Goal: Information Seeking & Learning: Learn about a topic

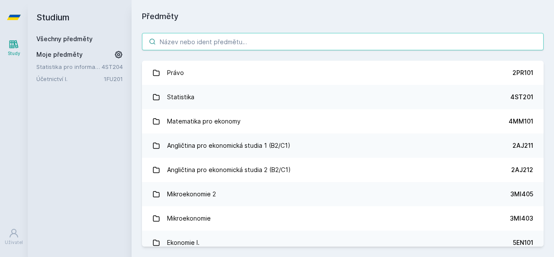
click at [199, 43] on input "search" at bounding box center [343, 41] width 402 height 17
paste input "3MA526"
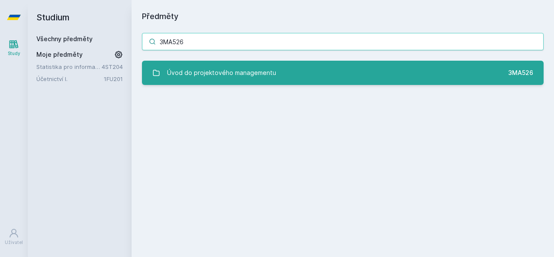
type input "3MA526"
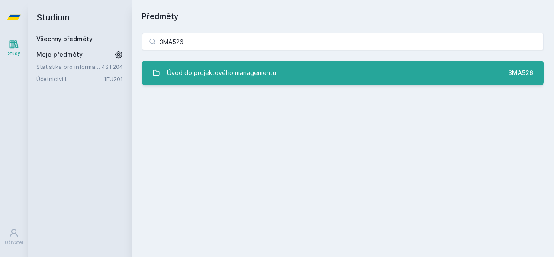
click at [212, 71] on div "Úvod do projektového managementu" at bounding box center [221, 72] width 109 height 17
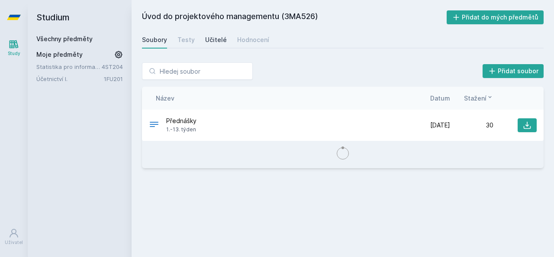
click at [210, 46] on link "Učitelé" at bounding box center [216, 39] width 22 height 17
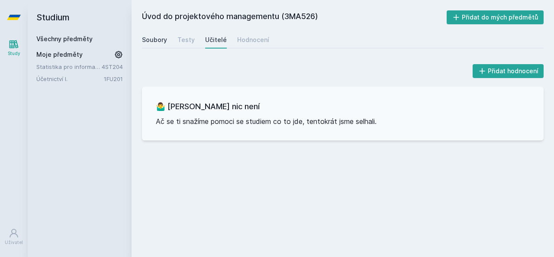
click at [153, 40] on div "Soubory" at bounding box center [154, 40] width 25 height 9
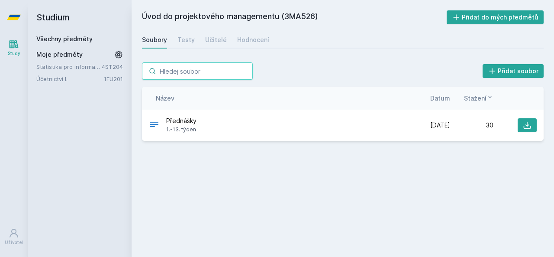
click at [181, 71] on input "search" at bounding box center [197, 70] width 111 height 17
paste input "3MA527"
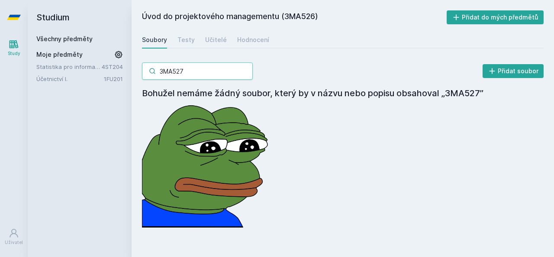
drag, startPoint x: 136, startPoint y: 71, endPoint x: 130, endPoint y: 71, distance: 6.9
click at [130, 71] on div "Studium Všechny předměty Moje předměty Statistika pro informatiky 4ST204 Účetni…" at bounding box center [291, 128] width 527 height 257
type input "3MA527"
click at [71, 40] on link "Všechny předměty" at bounding box center [64, 38] width 56 height 7
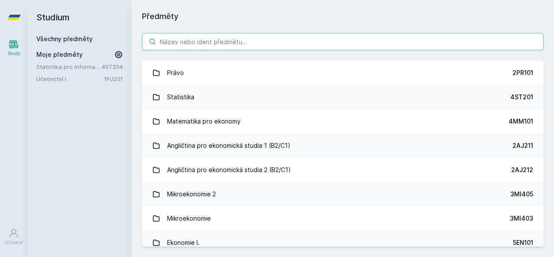
click at [161, 44] on input "search" at bounding box center [343, 41] width 402 height 17
paste input "3MA527"
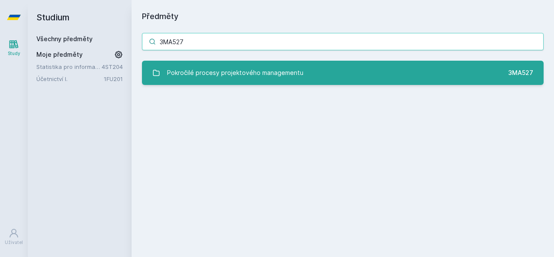
type input "3MA527"
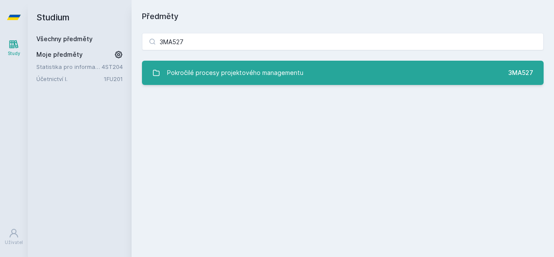
click at [173, 63] on link "Pokročilé procesy projektového managementu 3MA527" at bounding box center [343, 73] width 402 height 24
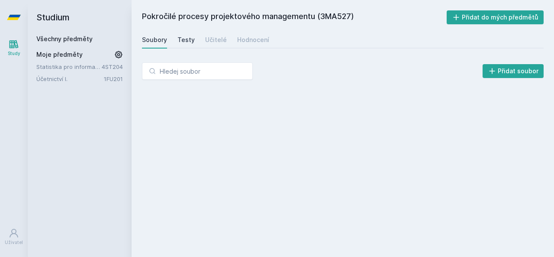
click at [182, 41] on div "Testy" at bounding box center [186, 40] width 17 height 9
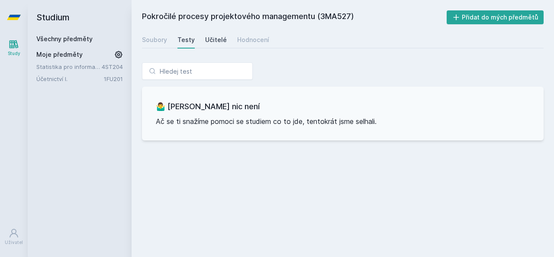
drag, startPoint x: 208, startPoint y: 41, endPoint x: 218, endPoint y: 43, distance: 10.1
click at [209, 42] on div "Učitelé" at bounding box center [216, 40] width 22 height 9
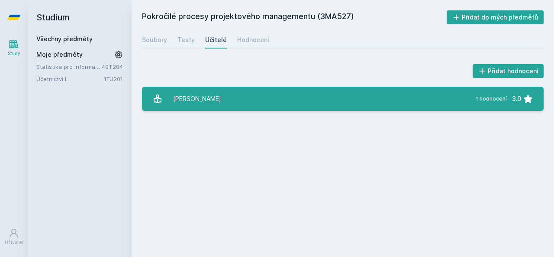
click at [214, 92] on link "[PERSON_NAME] 1 hodnocení 3.0" at bounding box center [343, 99] width 402 height 24
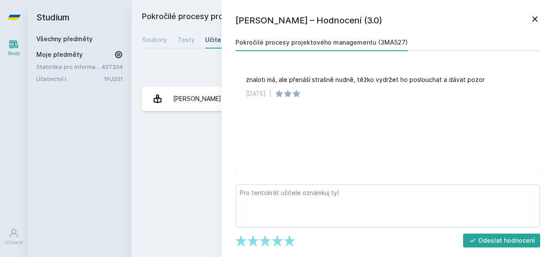
drag, startPoint x: 204, startPoint y: 149, endPoint x: 220, endPoint y: 42, distance: 107.8
click at [205, 147] on div "Pokročilé procesy projektového managementu (3MA527) Přidat do mých předmětů [GE…" at bounding box center [343, 128] width 402 height 236
click at [59, 39] on link "Všechny předměty" at bounding box center [64, 38] width 56 height 7
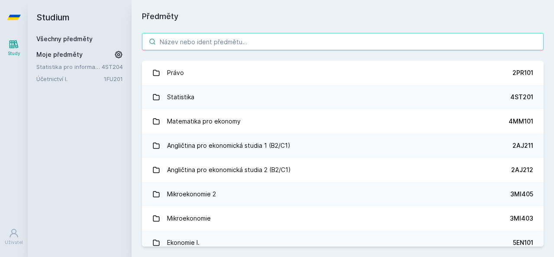
click at [162, 41] on input "search" at bounding box center [343, 41] width 402 height 17
paste input "3MA529"
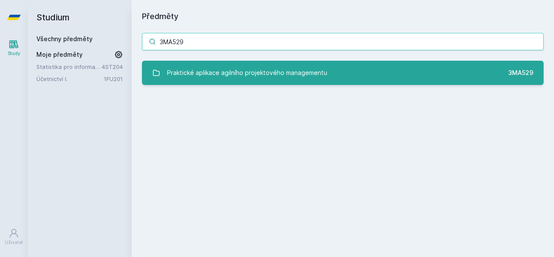
type input "3MA529"
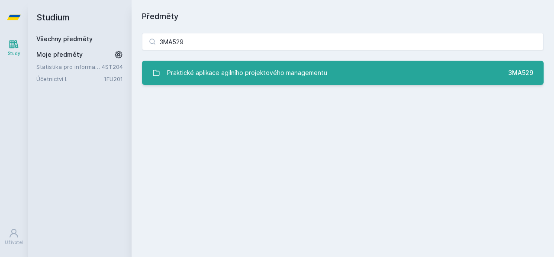
click at [186, 68] on div "Praktické aplikace agilního projektového managementu" at bounding box center [247, 72] width 160 height 17
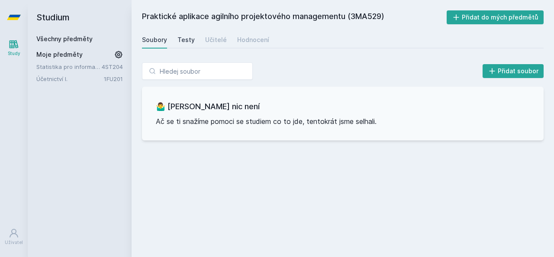
click at [185, 42] on div "Testy" at bounding box center [186, 40] width 17 height 9
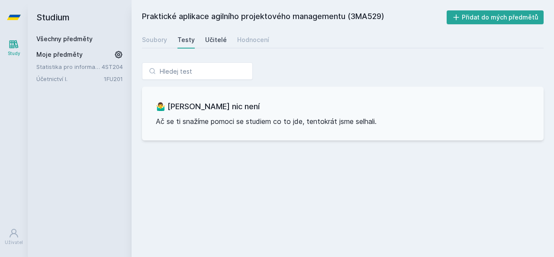
click at [207, 42] on div "Učitelé" at bounding box center [216, 40] width 22 height 9
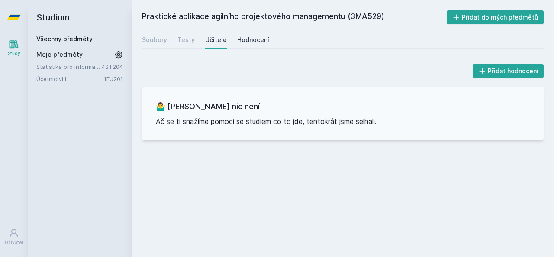
click at [241, 41] on div "Hodnocení" at bounding box center [253, 40] width 32 height 9
click at [78, 44] on div "Všechny předměty Moje předměty Statistika pro informatiky 4ST204 Účetnictví I. …" at bounding box center [79, 59] width 87 height 49
click at [79, 42] on div "Všechny předměty" at bounding box center [79, 39] width 87 height 9
click at [81, 35] on link "Všechny předměty" at bounding box center [64, 38] width 56 height 7
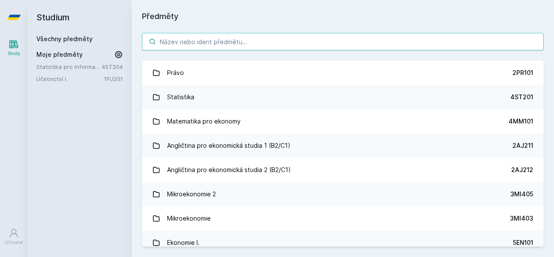
click at [167, 42] on input "search" at bounding box center [343, 41] width 402 height 17
paste input "3MA528"
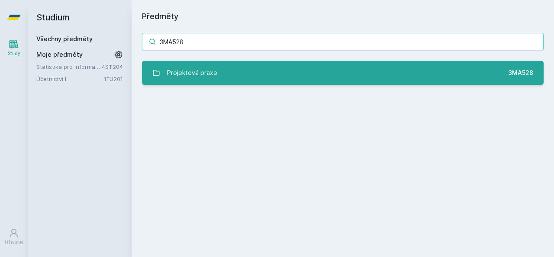
type input "3MA528"
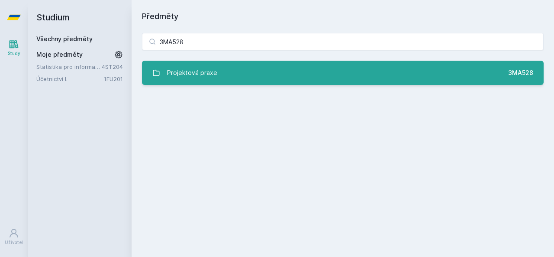
click at [192, 66] on div "Projektová praxe" at bounding box center [192, 72] width 50 height 17
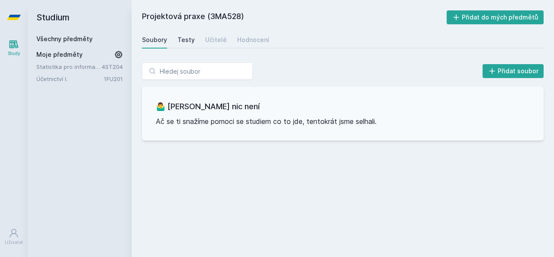
click at [185, 44] on div "Testy" at bounding box center [186, 40] width 17 height 9
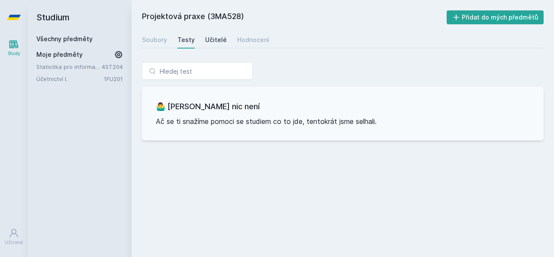
click at [211, 42] on div "Učitelé" at bounding box center [216, 40] width 22 height 9
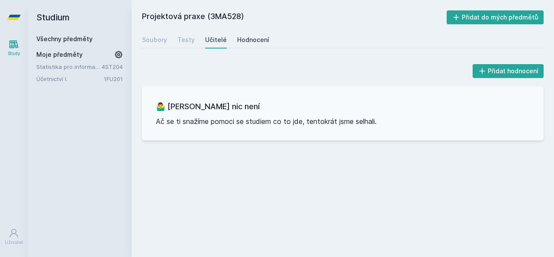
click at [240, 43] on div "Hodnocení" at bounding box center [253, 40] width 32 height 9
click at [147, 42] on div "Soubory" at bounding box center [154, 40] width 25 height 9
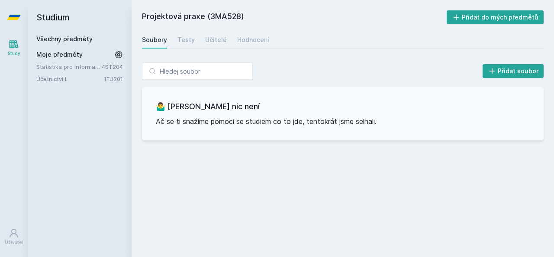
click at [85, 39] on link "Všechny předměty" at bounding box center [64, 38] width 56 height 7
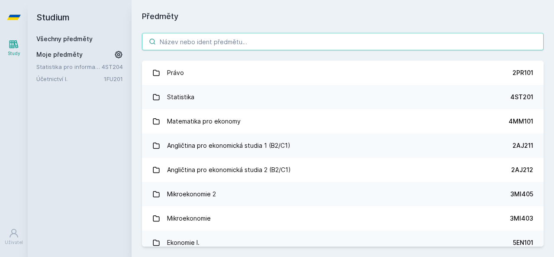
click at [192, 40] on input "search" at bounding box center [343, 41] width 402 height 17
paste input "3MA390"
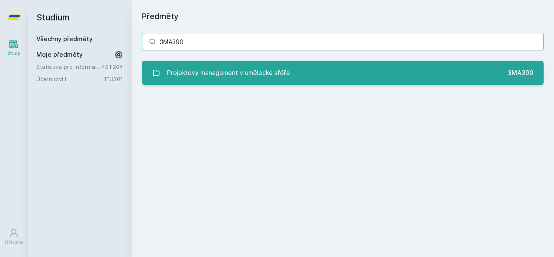
type input "3MA390"
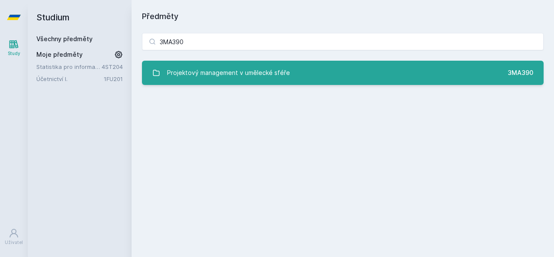
click at [203, 62] on link "Projektový management v umělecké sféře 3MA390" at bounding box center [343, 73] width 402 height 24
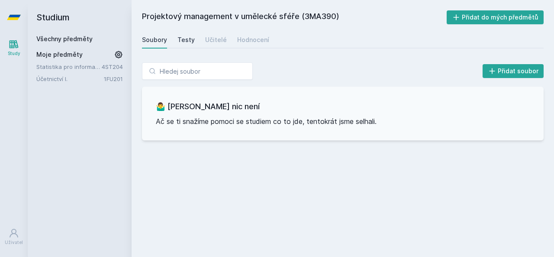
click at [188, 42] on div "Testy" at bounding box center [186, 40] width 17 height 9
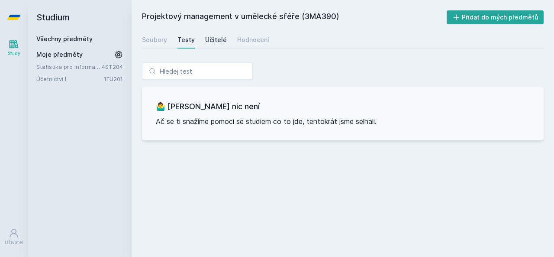
click at [220, 42] on div "Učitelé" at bounding box center [216, 40] width 22 height 9
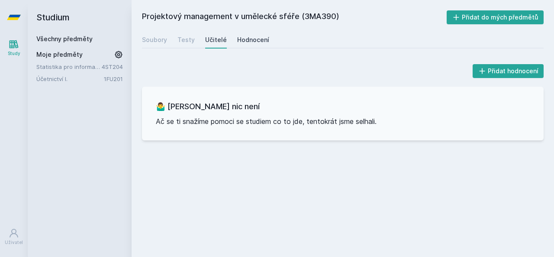
click at [239, 42] on div "Hodnocení" at bounding box center [253, 40] width 32 height 9
